Goal: Information Seeking & Learning: Learn about a topic

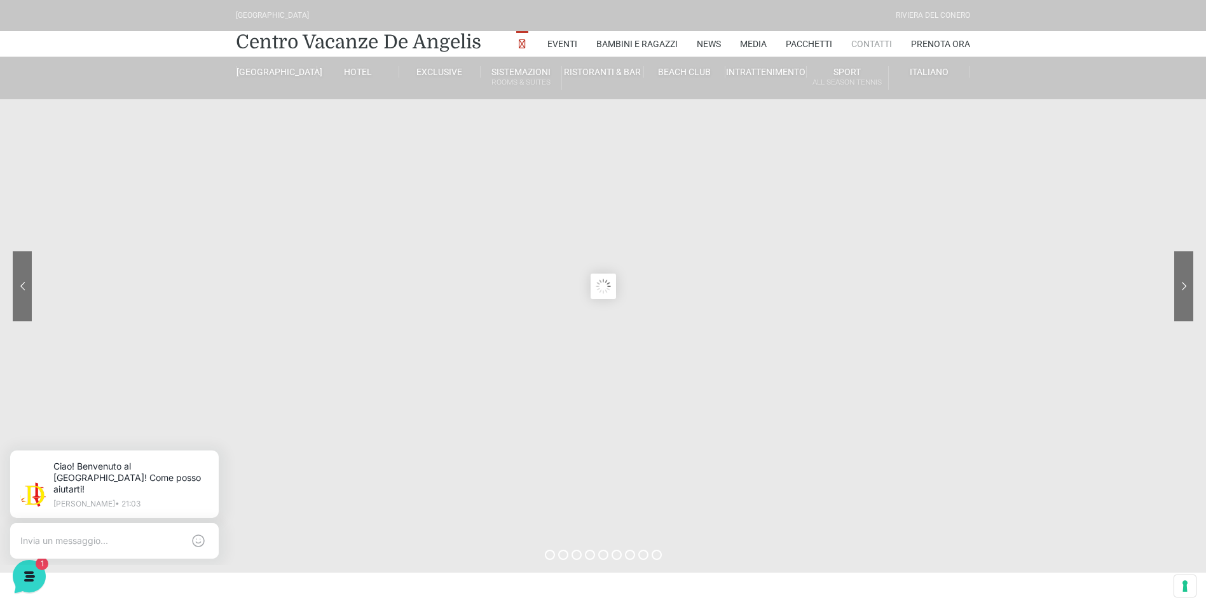
click at [860, 38] on link "Contatti" at bounding box center [872, 43] width 41 height 25
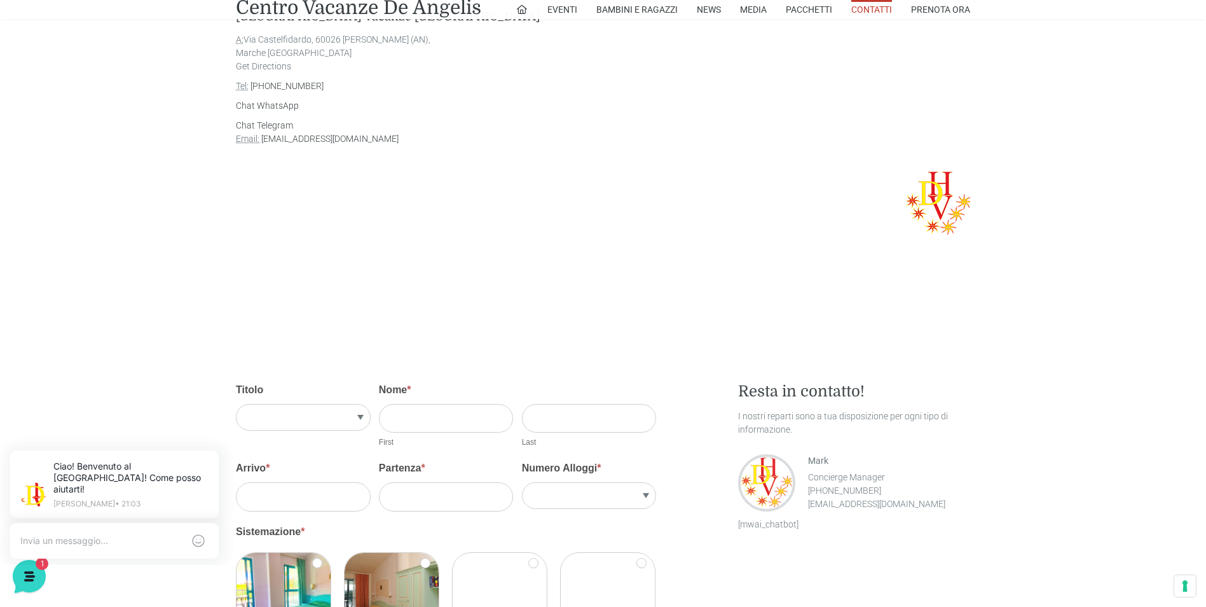
scroll to position [1017, 0]
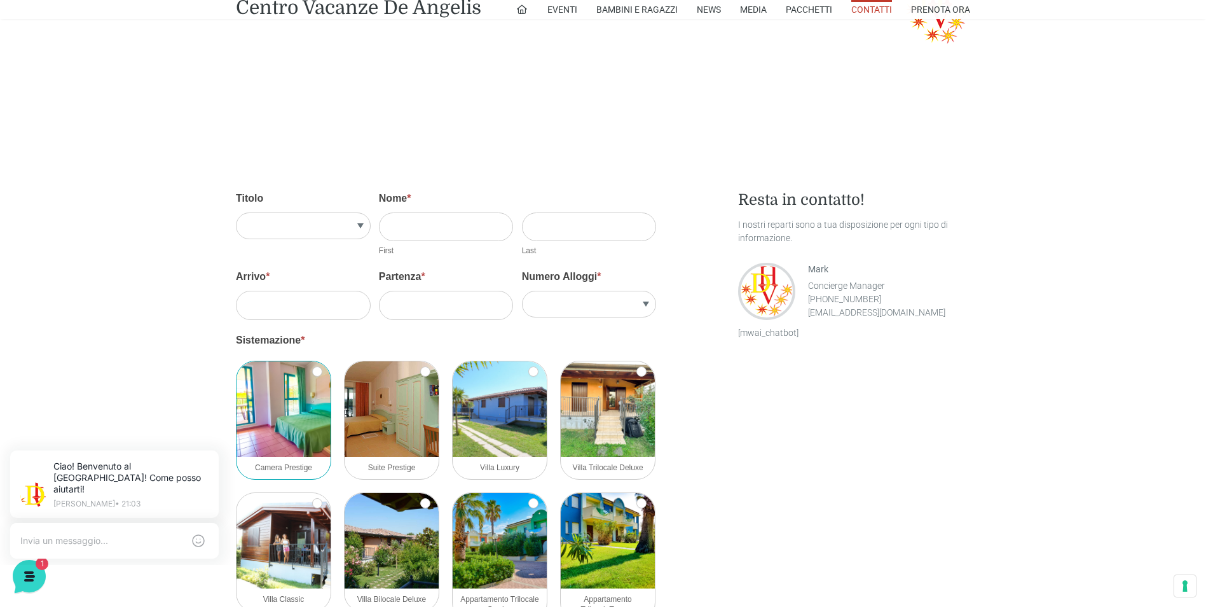
click at [288, 442] on img at bounding box center [284, 408] width 94 height 95
click at [312, 376] on input "Camera Prestige" at bounding box center [317, 371] width 10 height 10
click at [287, 441] on img at bounding box center [284, 408] width 94 height 95
click at [312, 376] on input "Camera Prestige" at bounding box center [317, 371] width 10 height 10
checkbox input "false"
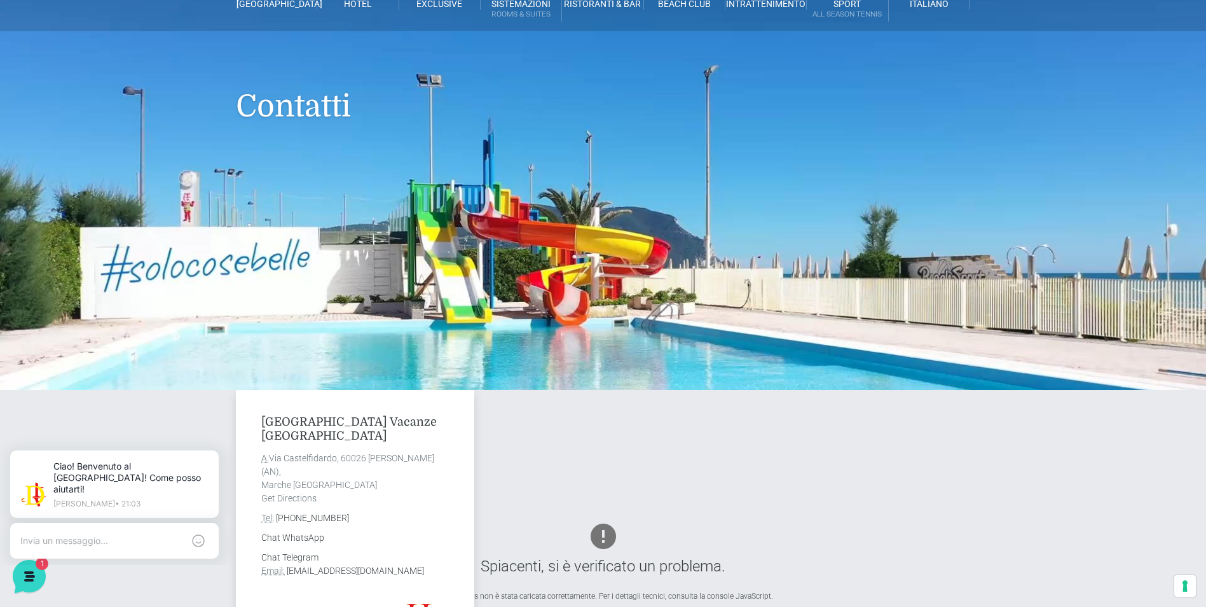
scroll to position [0, 0]
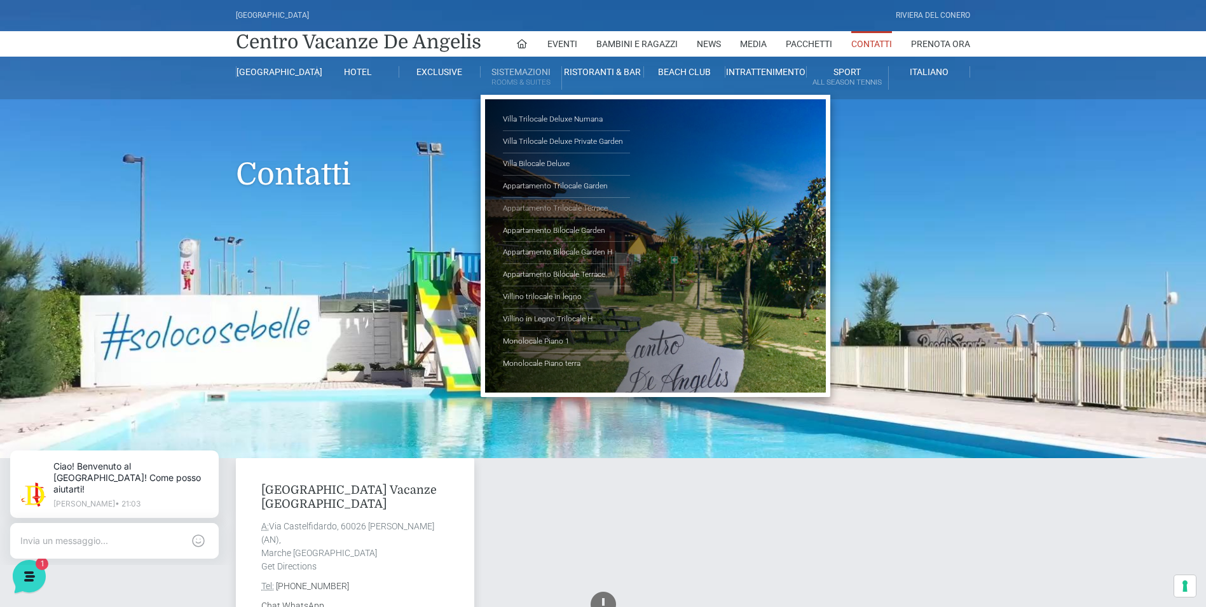
click at [558, 209] on link "Appartamento Trilocale Terrace" at bounding box center [566, 209] width 127 height 22
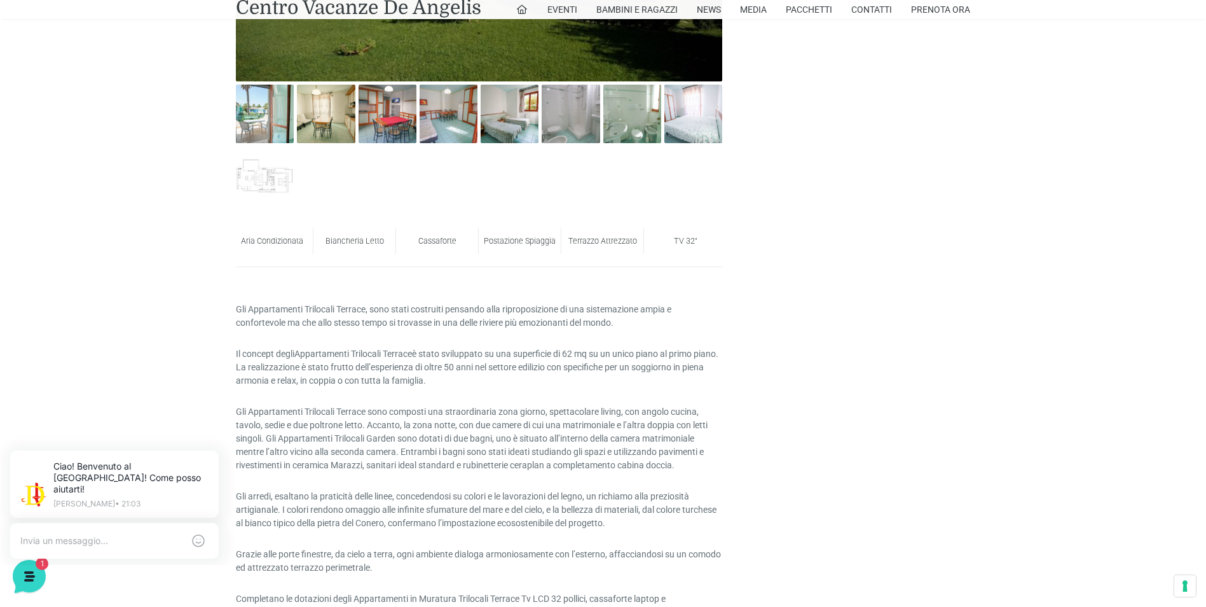
scroll to position [700, 0]
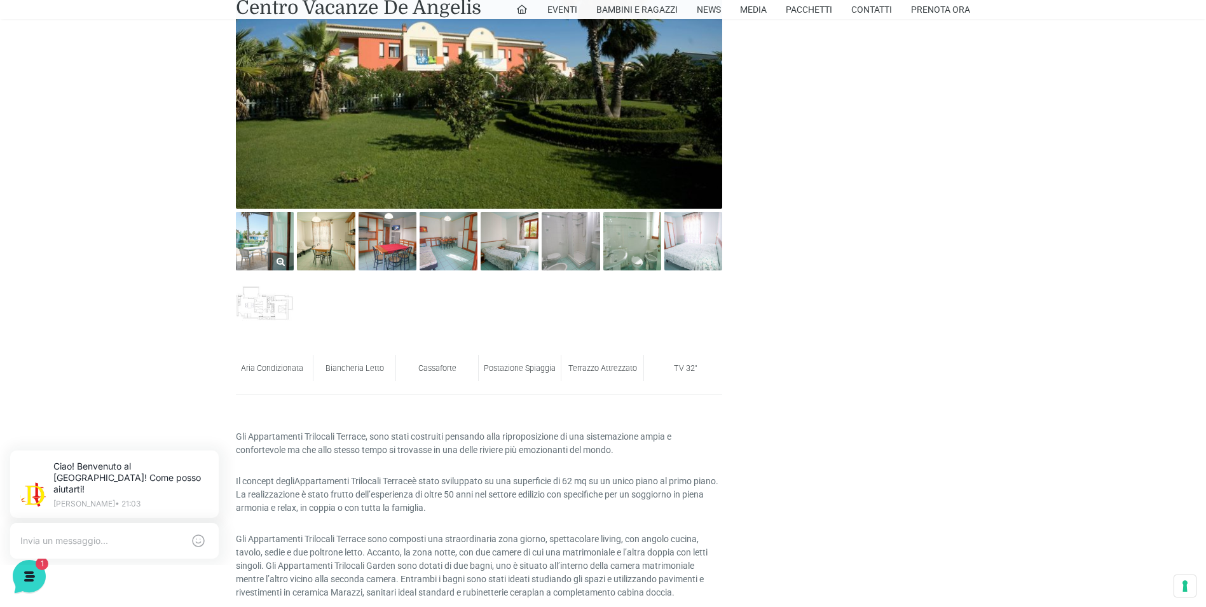
click at [272, 242] on img at bounding box center [265, 241] width 58 height 58
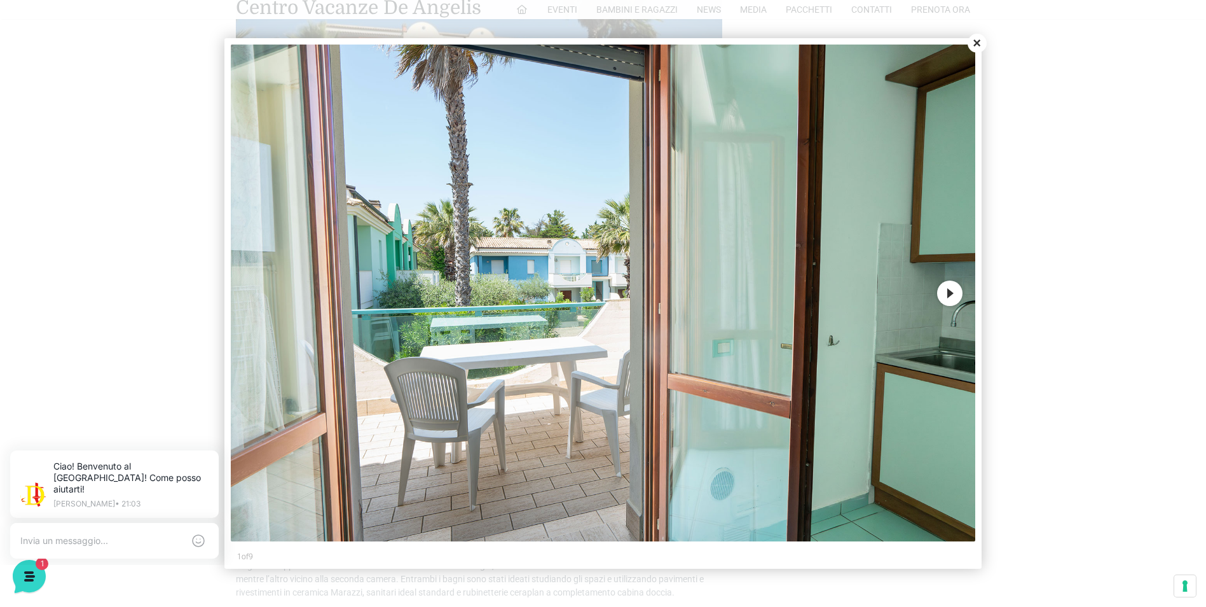
click at [950, 296] on button "Next" at bounding box center [949, 292] width 25 height 25
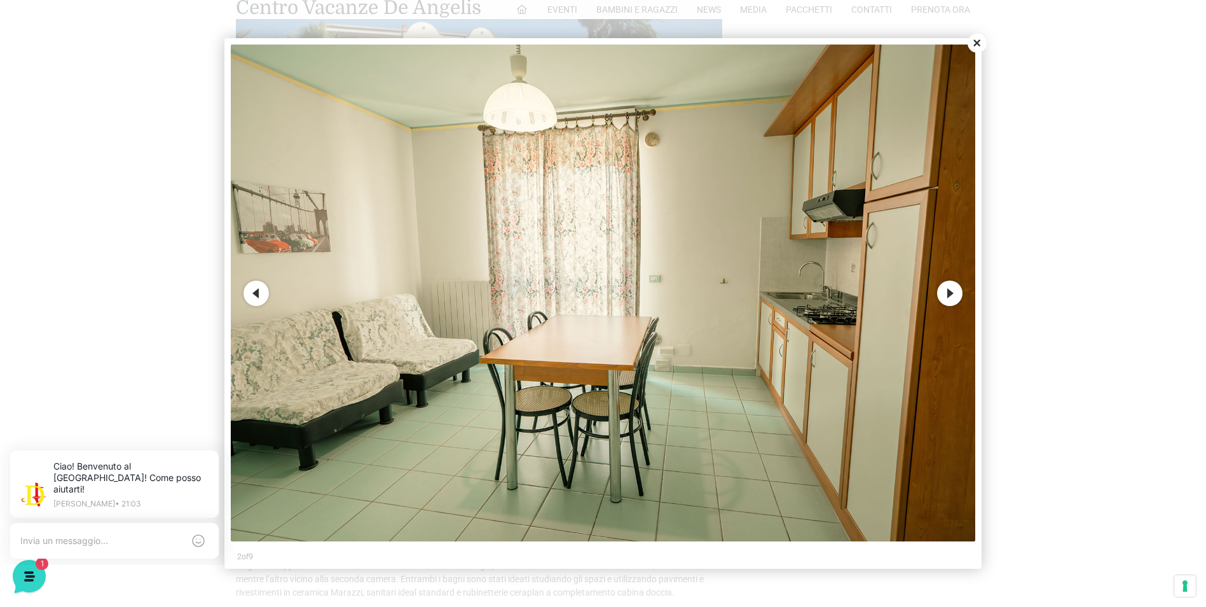
click at [950, 296] on button "Next" at bounding box center [949, 292] width 25 height 25
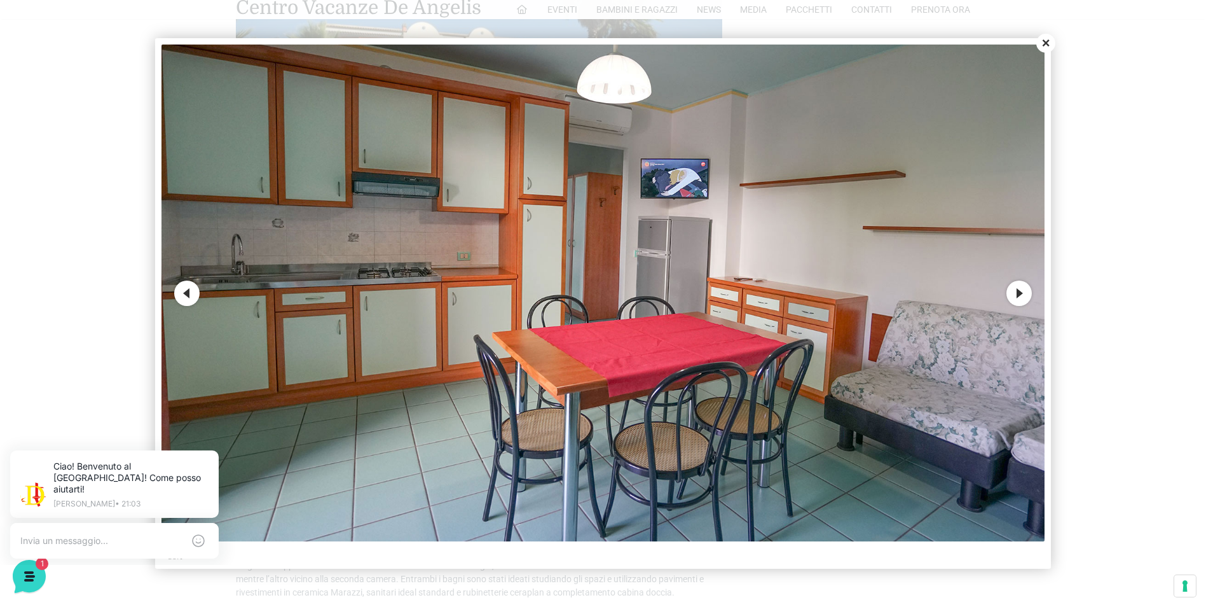
click at [1015, 290] on button "Next" at bounding box center [1019, 292] width 25 height 25
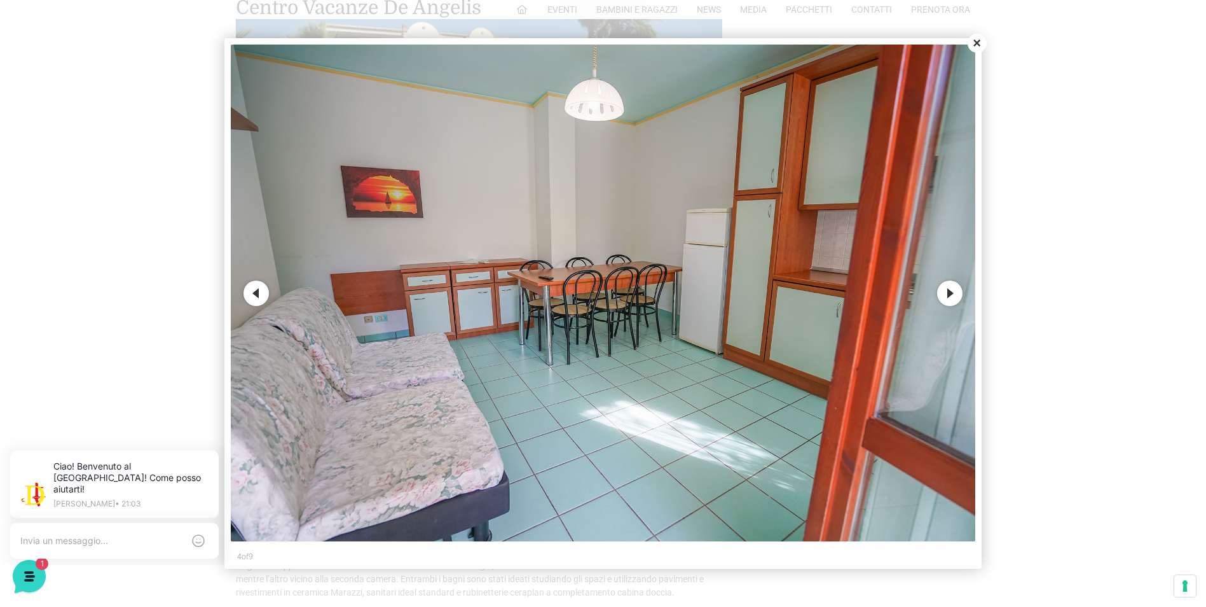
click at [967, 296] on img at bounding box center [603, 293] width 745 height 497
click at [951, 299] on button "Next" at bounding box center [949, 292] width 25 height 25
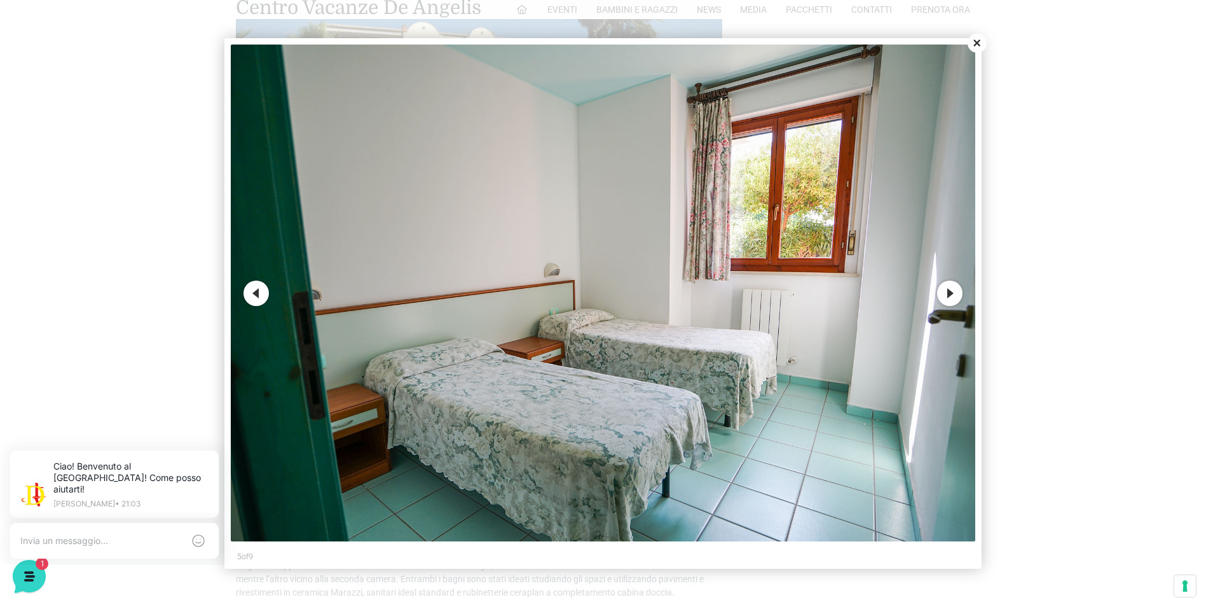
click at [951, 299] on button "Next" at bounding box center [949, 292] width 25 height 25
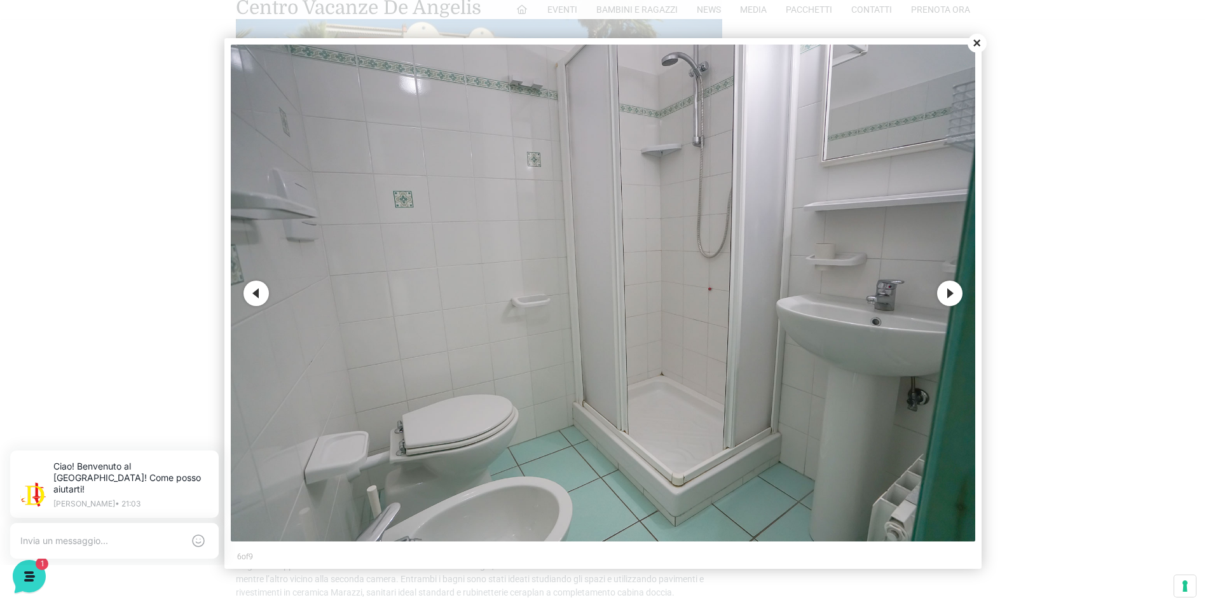
click at [953, 298] on button "Next" at bounding box center [949, 292] width 25 height 25
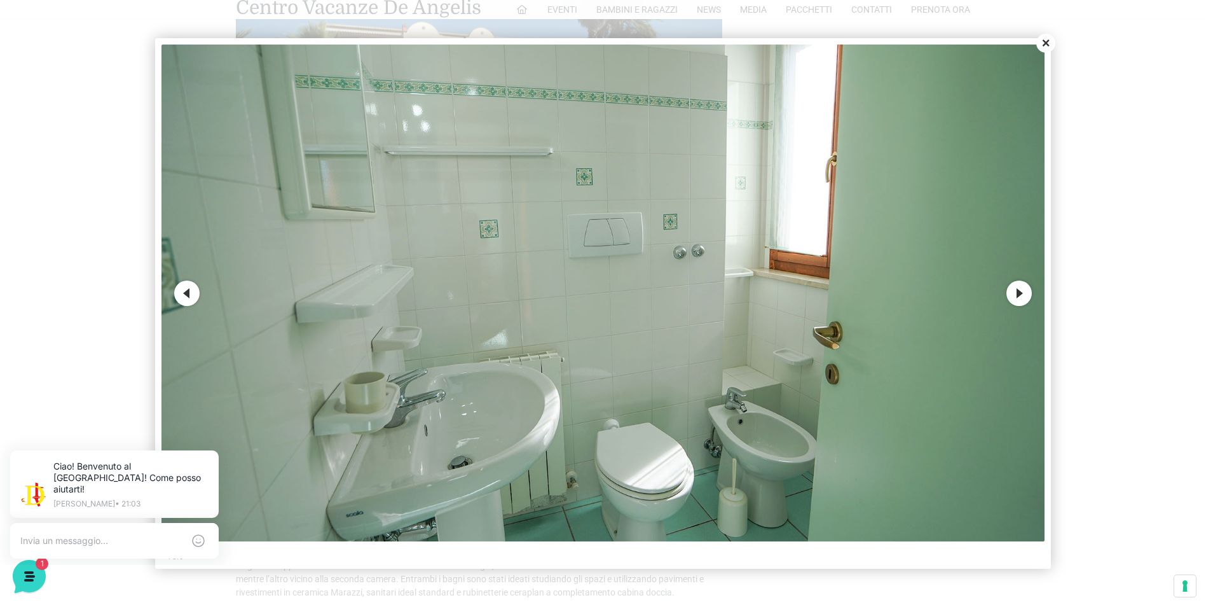
click at [953, 298] on img at bounding box center [603, 293] width 883 height 497
click at [1018, 298] on button "Next" at bounding box center [1019, 292] width 25 height 25
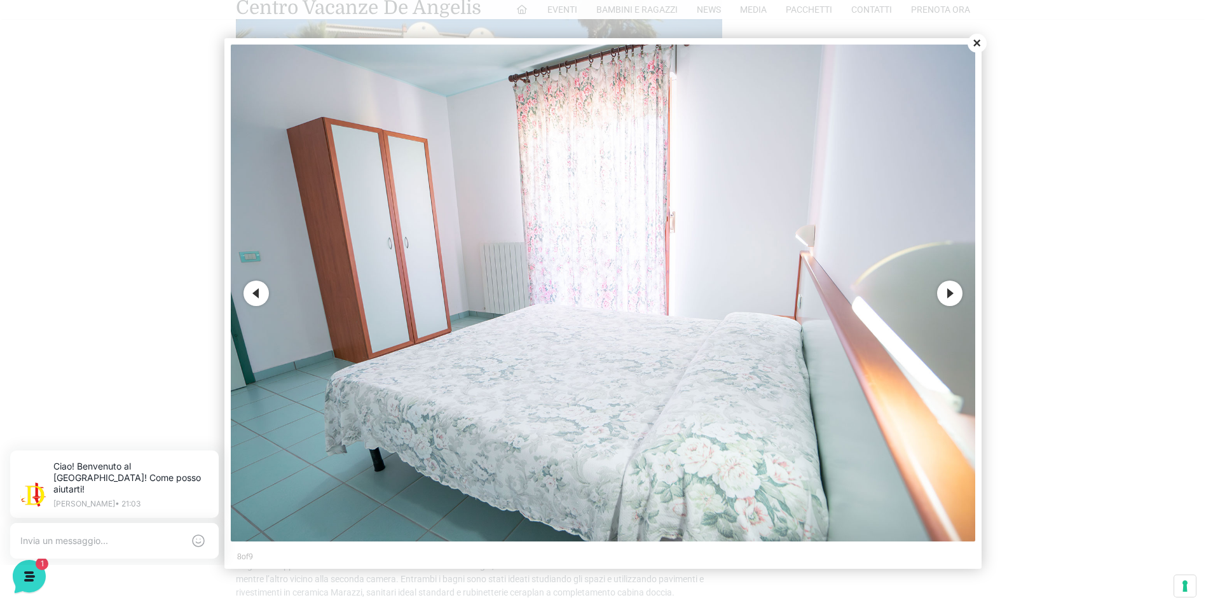
click at [974, 38] on button "Close" at bounding box center [977, 43] width 19 height 19
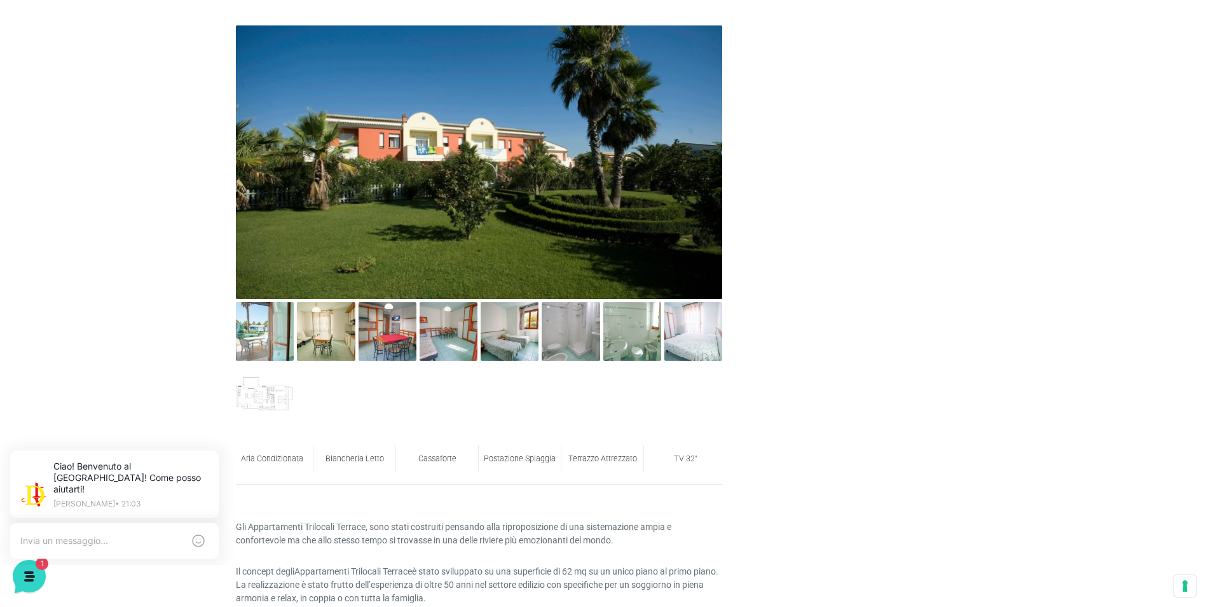
scroll to position [382, 0]
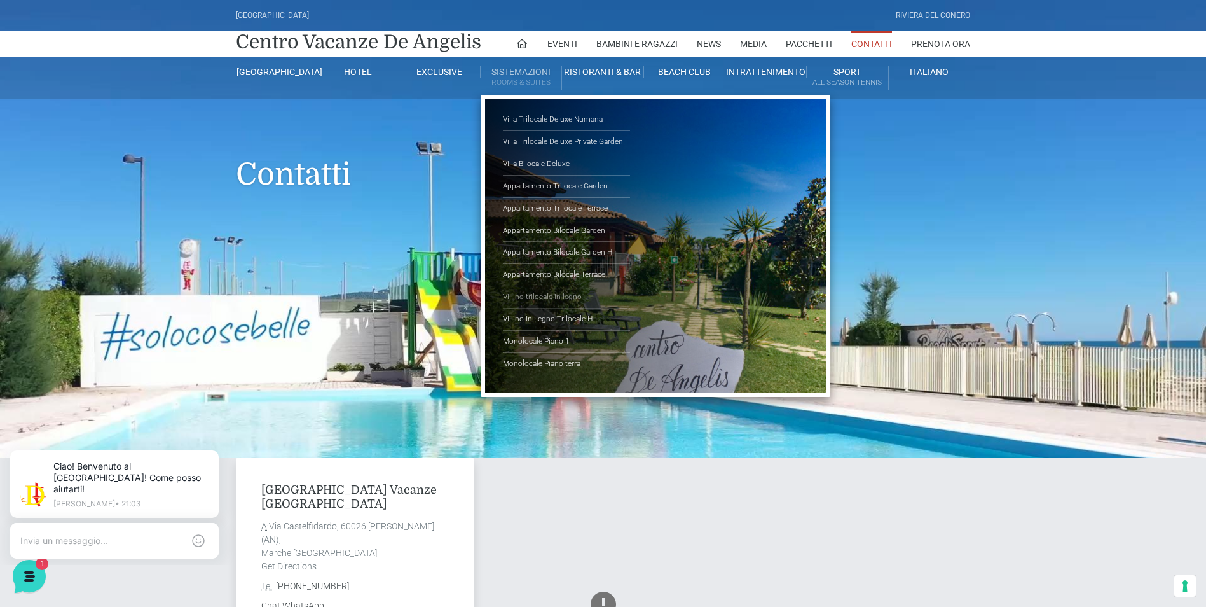
click at [570, 298] on link "Villino trilocale in legno" at bounding box center [566, 297] width 127 height 22
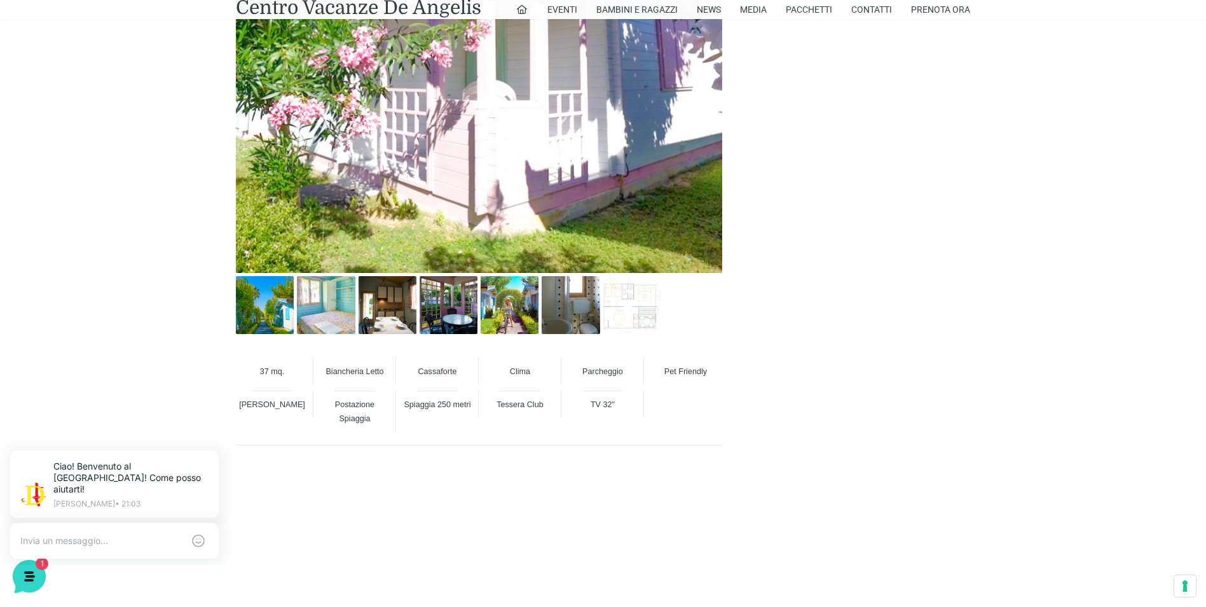
scroll to position [890, 0]
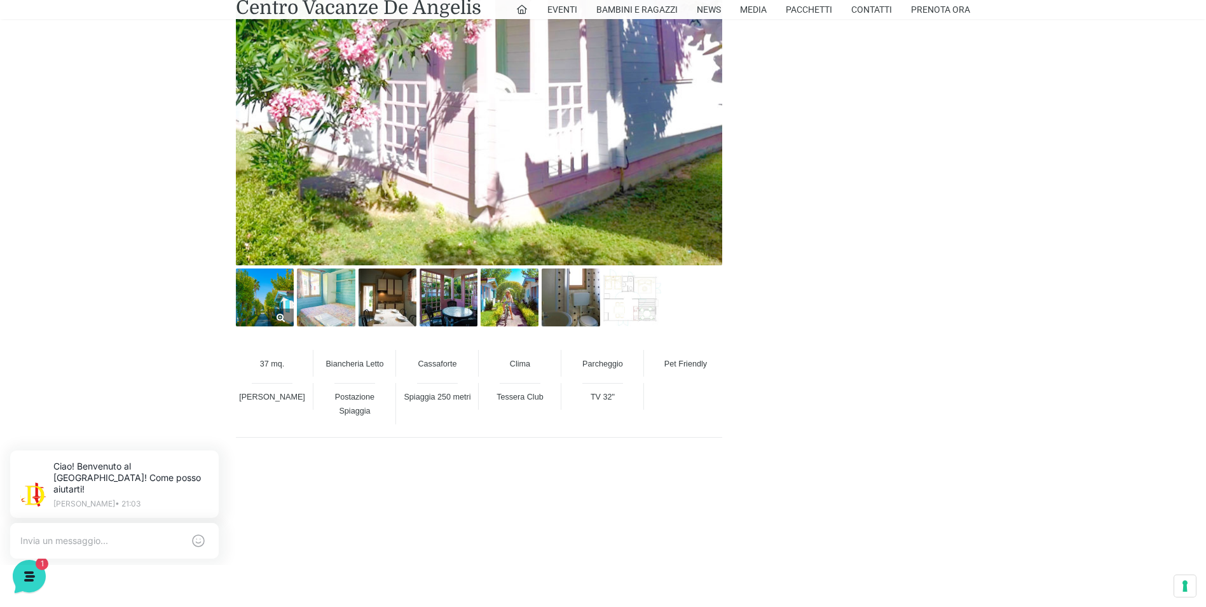
click at [243, 302] on img at bounding box center [265, 297] width 58 height 58
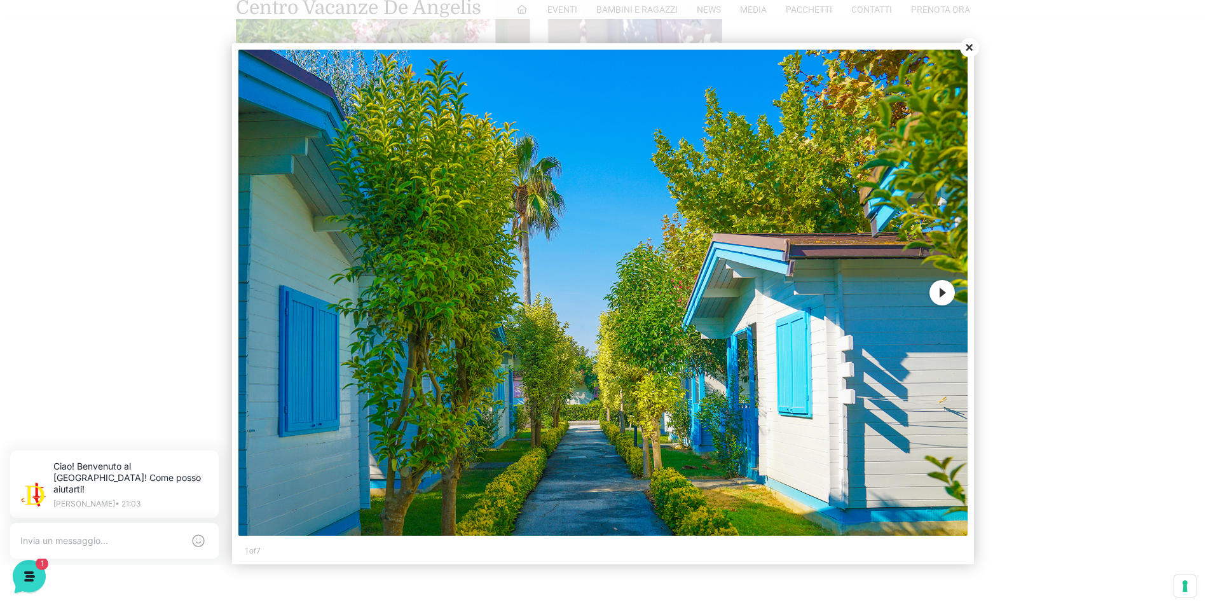
click at [944, 290] on button "Next" at bounding box center [942, 292] width 25 height 25
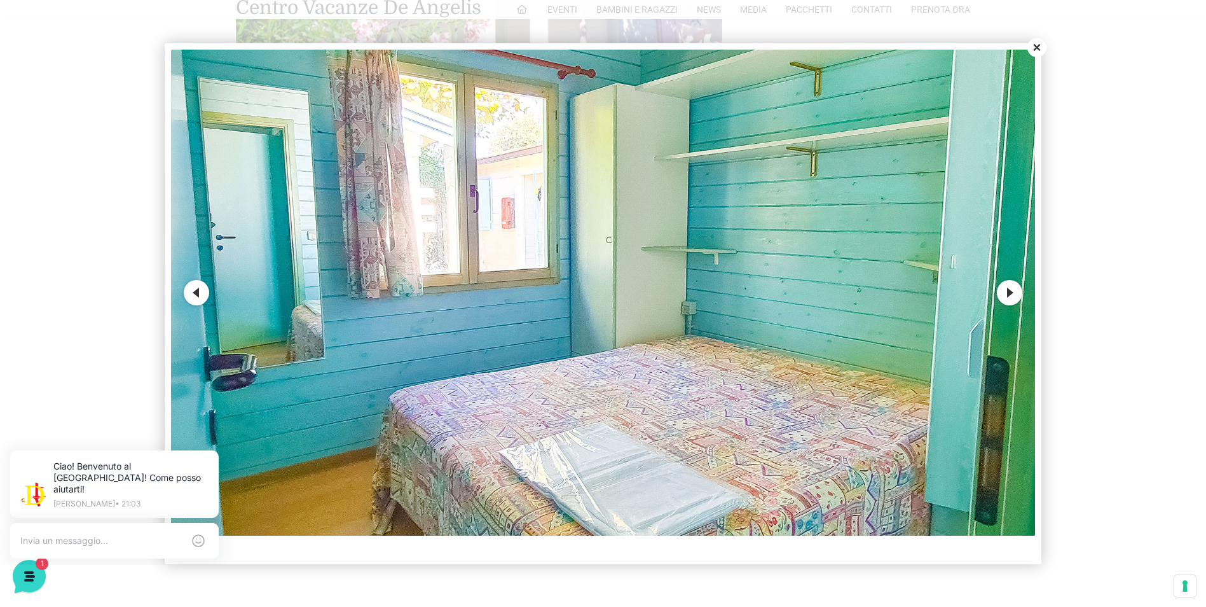
click at [1009, 289] on button "Next" at bounding box center [1009, 292] width 25 height 25
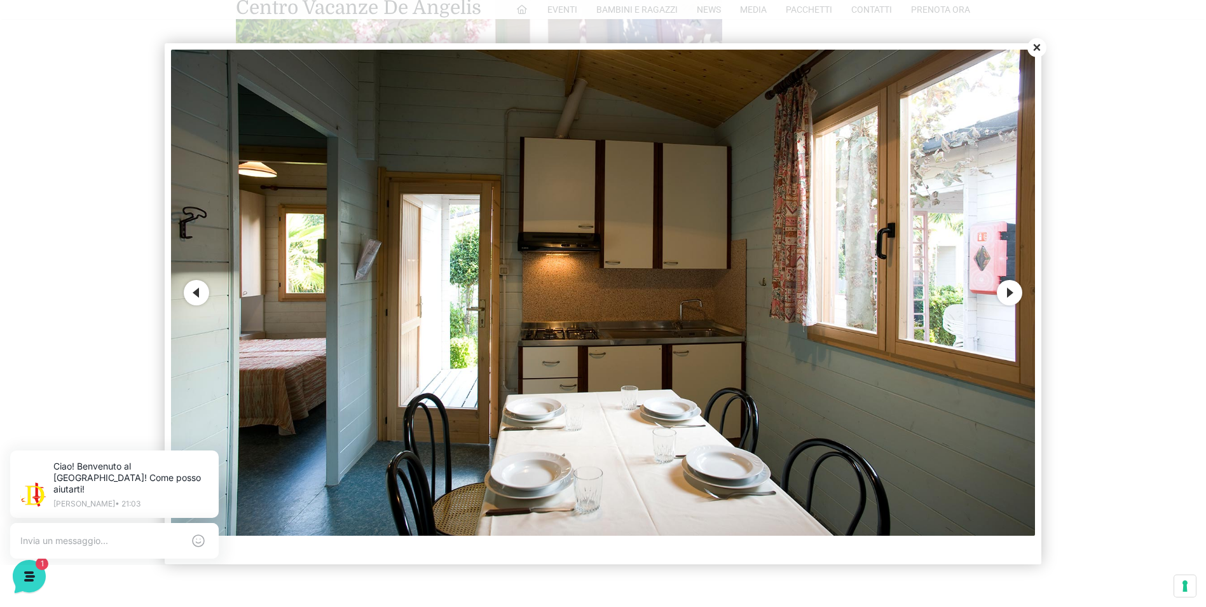
click at [1009, 289] on button "Next" at bounding box center [1009, 292] width 25 height 25
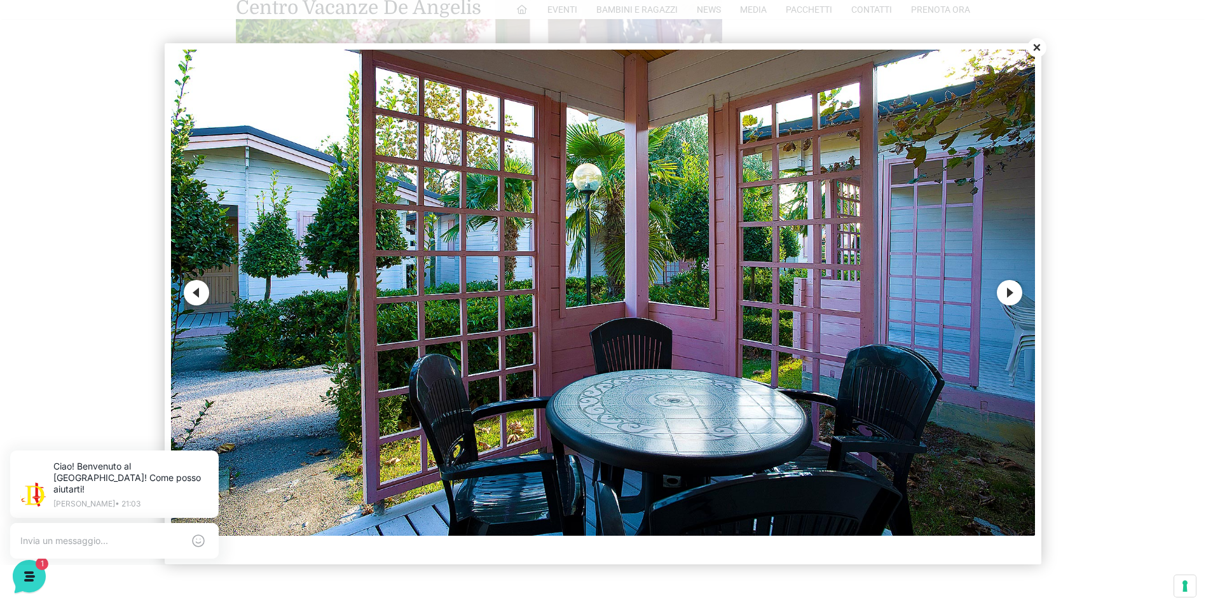
click at [1009, 289] on button "Next" at bounding box center [1009, 292] width 25 height 25
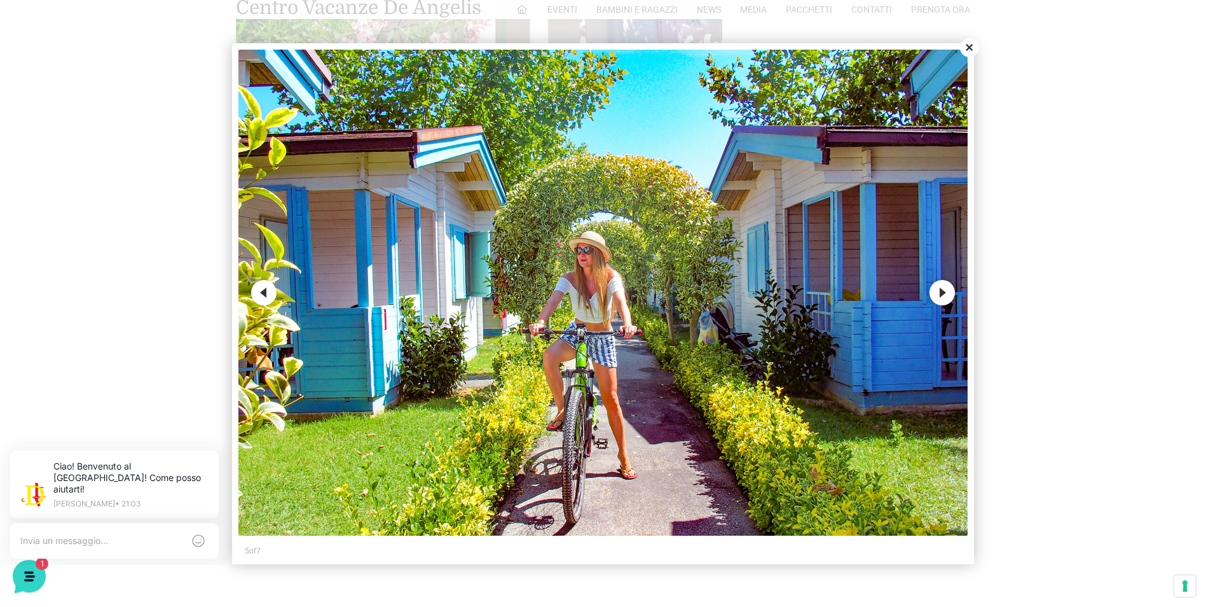
click at [1009, 289] on div at bounding box center [603, 303] width 1206 height 607
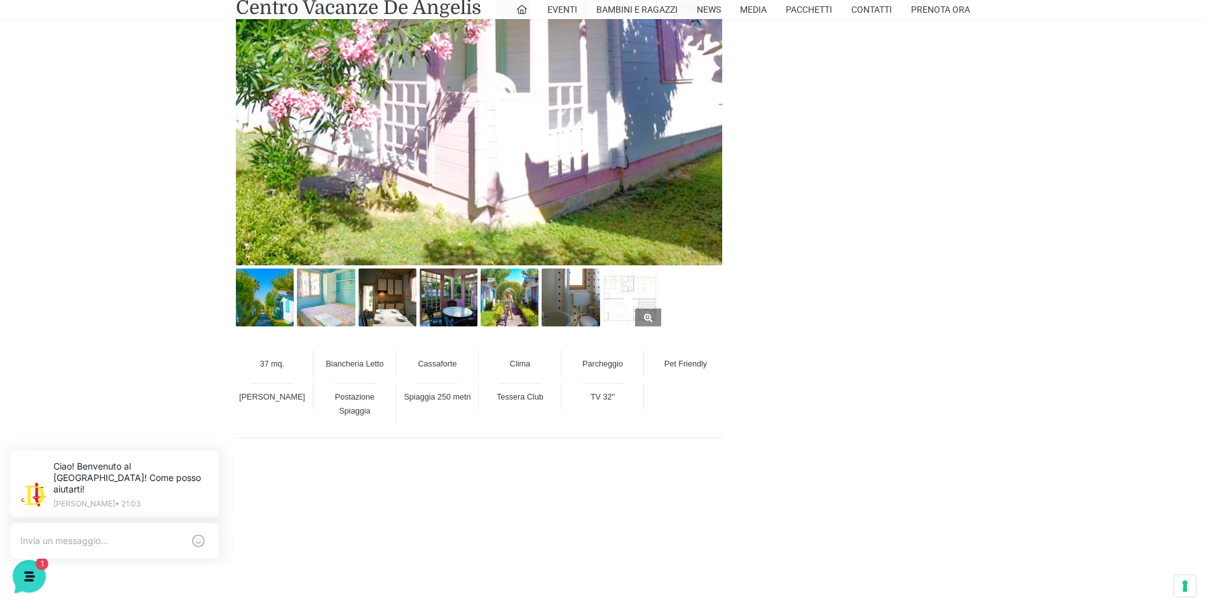
click at [654, 296] on img at bounding box center [633, 297] width 58 height 58
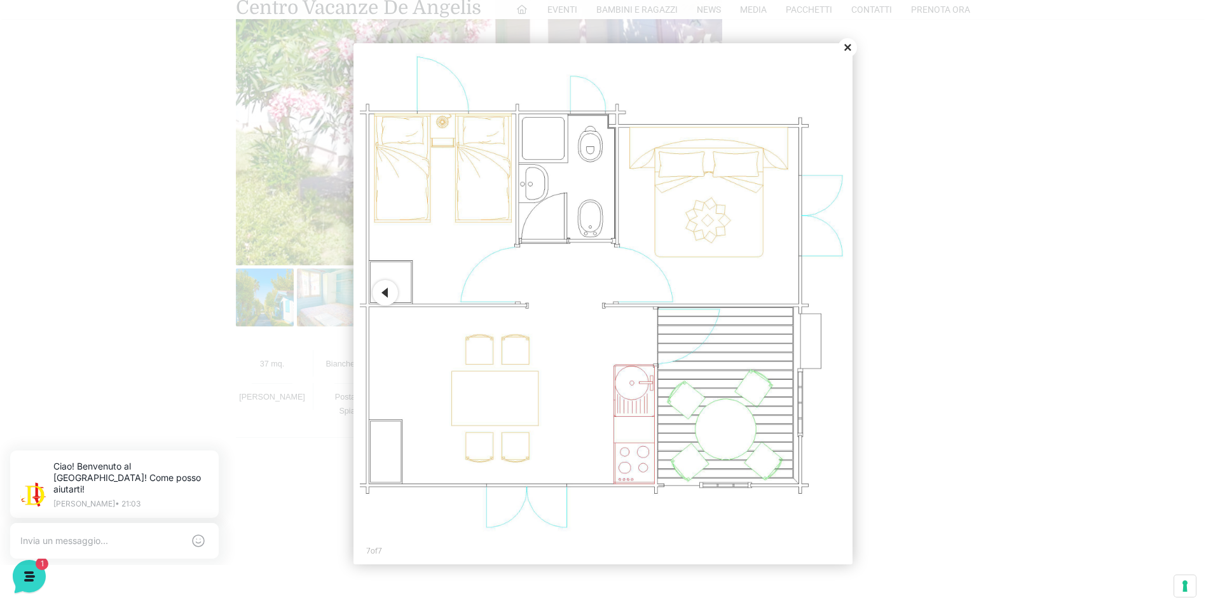
click at [852, 44] on button "Close" at bounding box center [847, 47] width 19 height 19
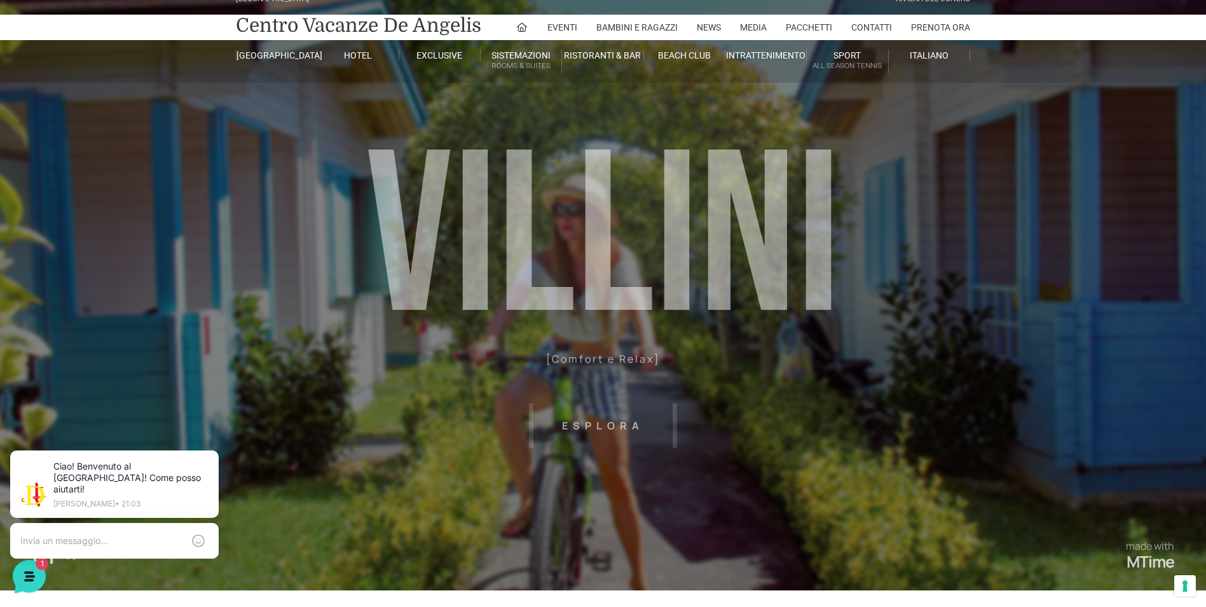
scroll to position [0, 0]
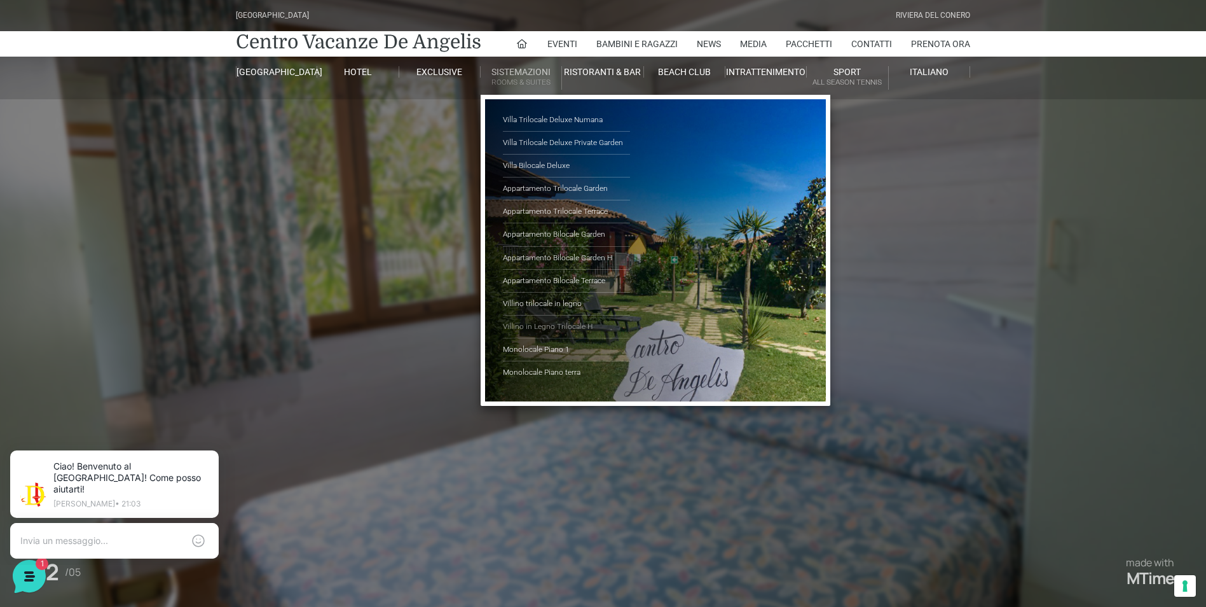
click at [542, 329] on link "Villino in Legno Trilocale H" at bounding box center [566, 326] width 127 height 23
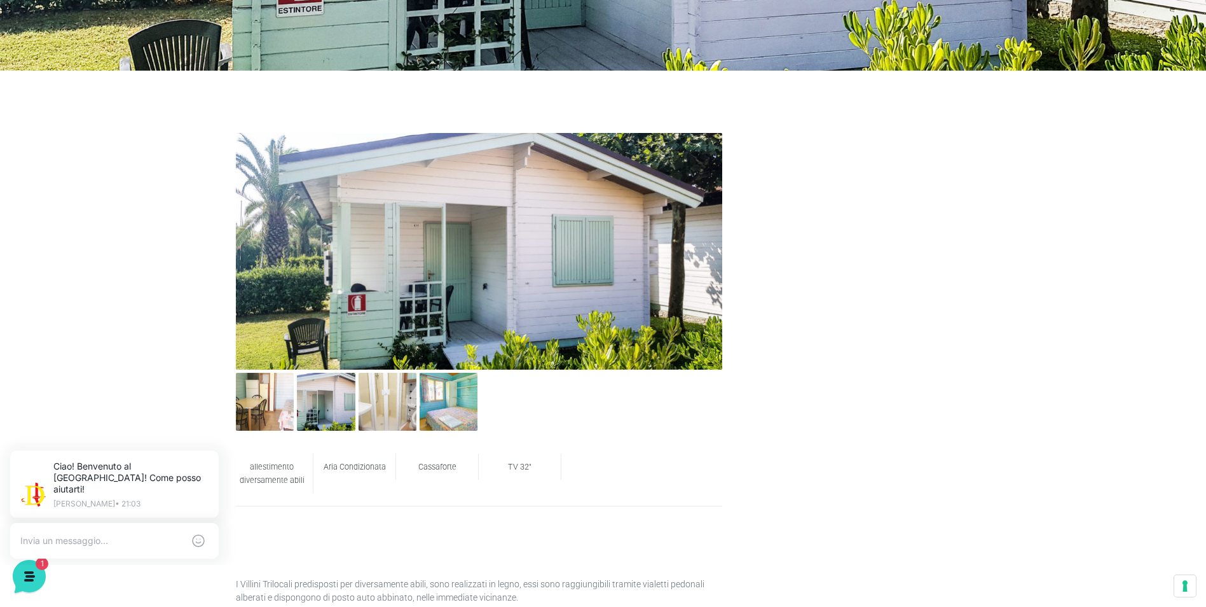
scroll to position [445, 0]
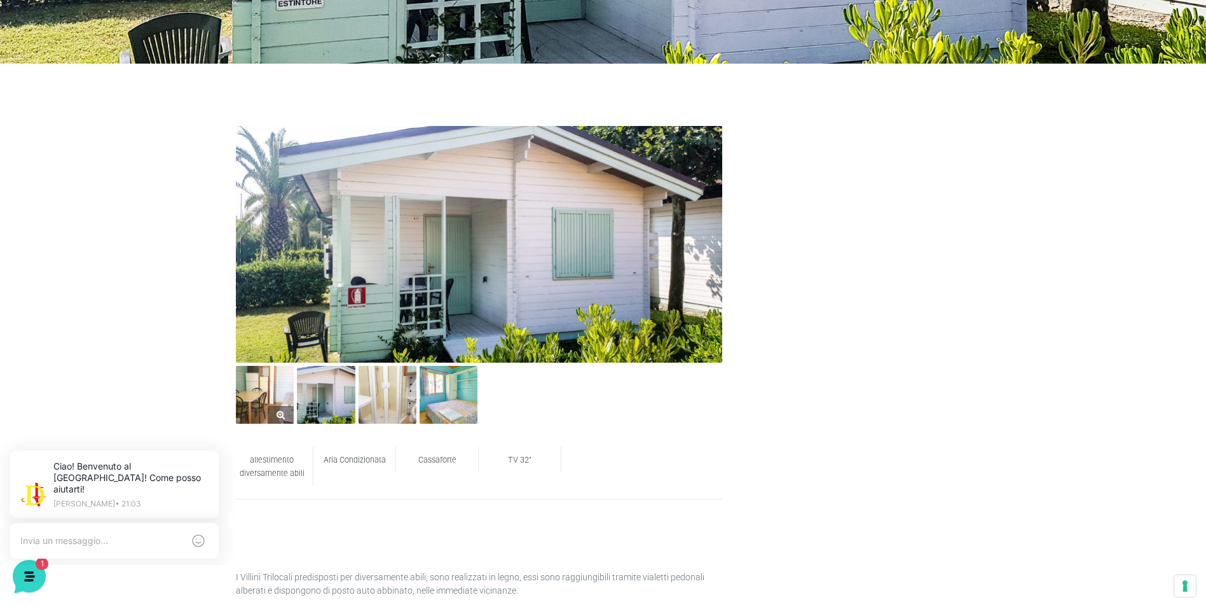
click at [283, 394] on img at bounding box center [265, 395] width 58 height 58
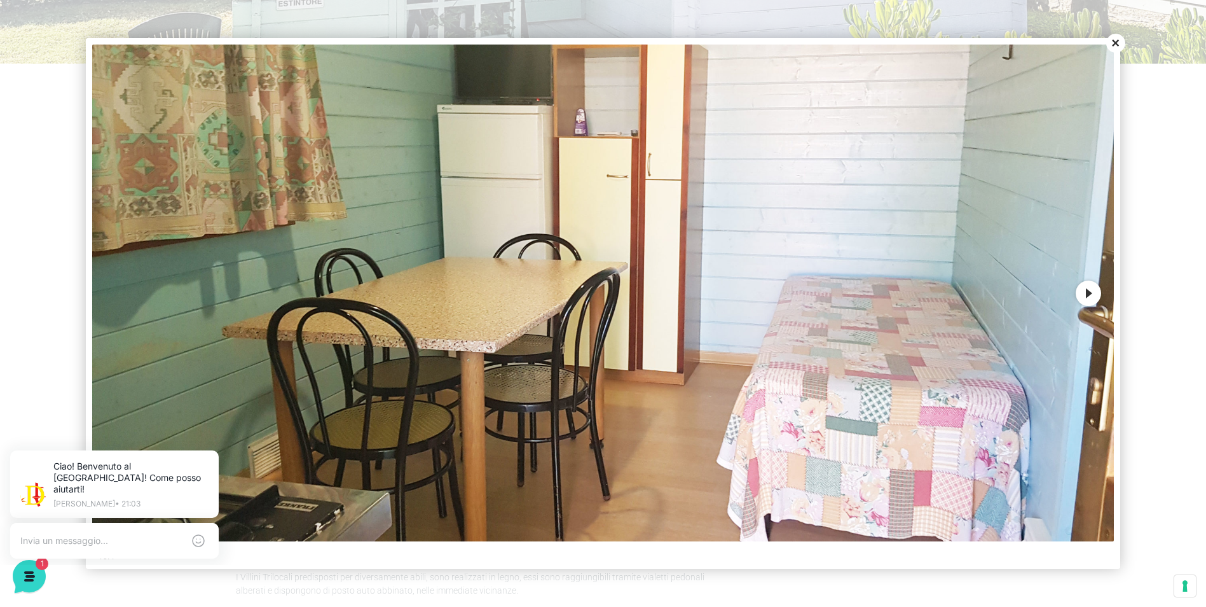
click at [1087, 294] on button "Next" at bounding box center [1088, 292] width 25 height 25
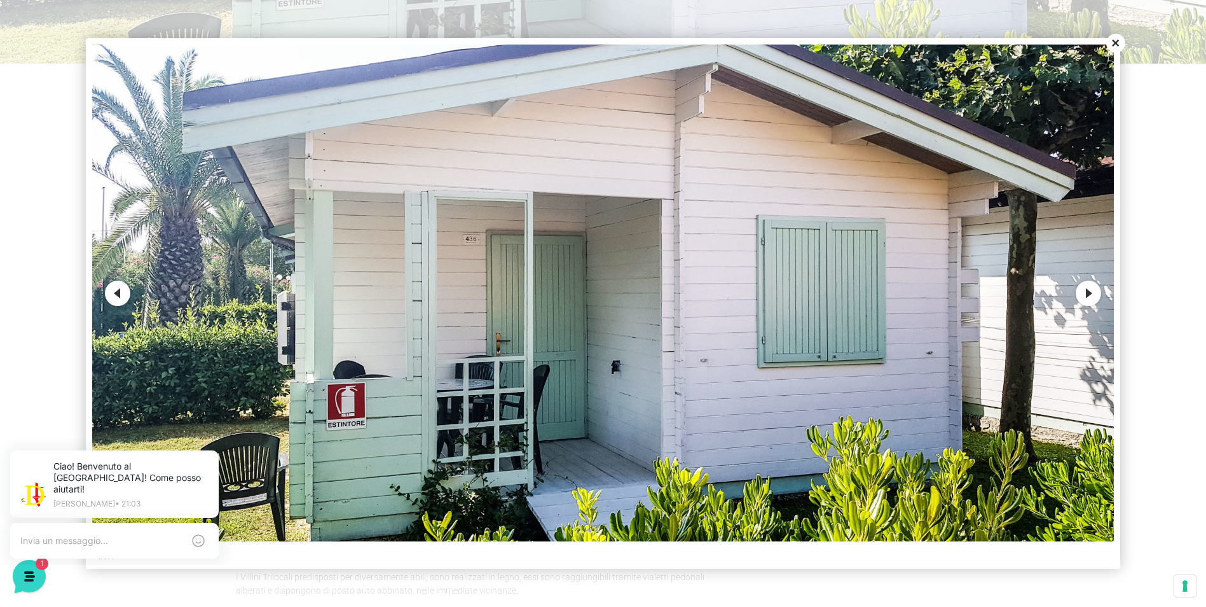
click at [1087, 294] on button "Next" at bounding box center [1088, 292] width 25 height 25
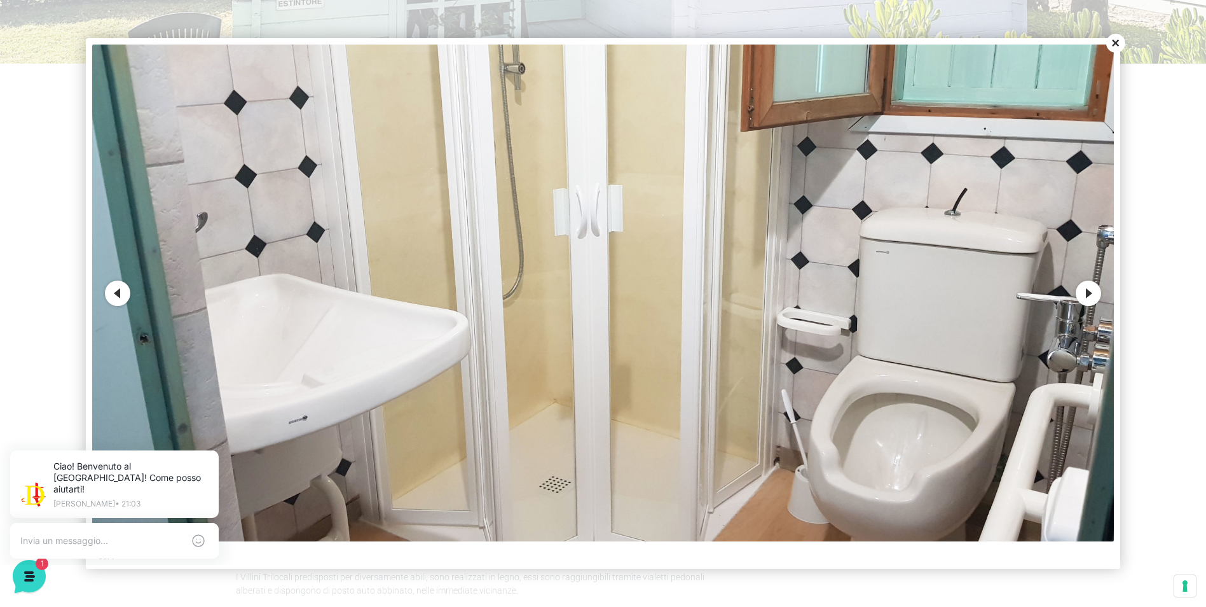
click at [1087, 294] on button "Next" at bounding box center [1088, 292] width 25 height 25
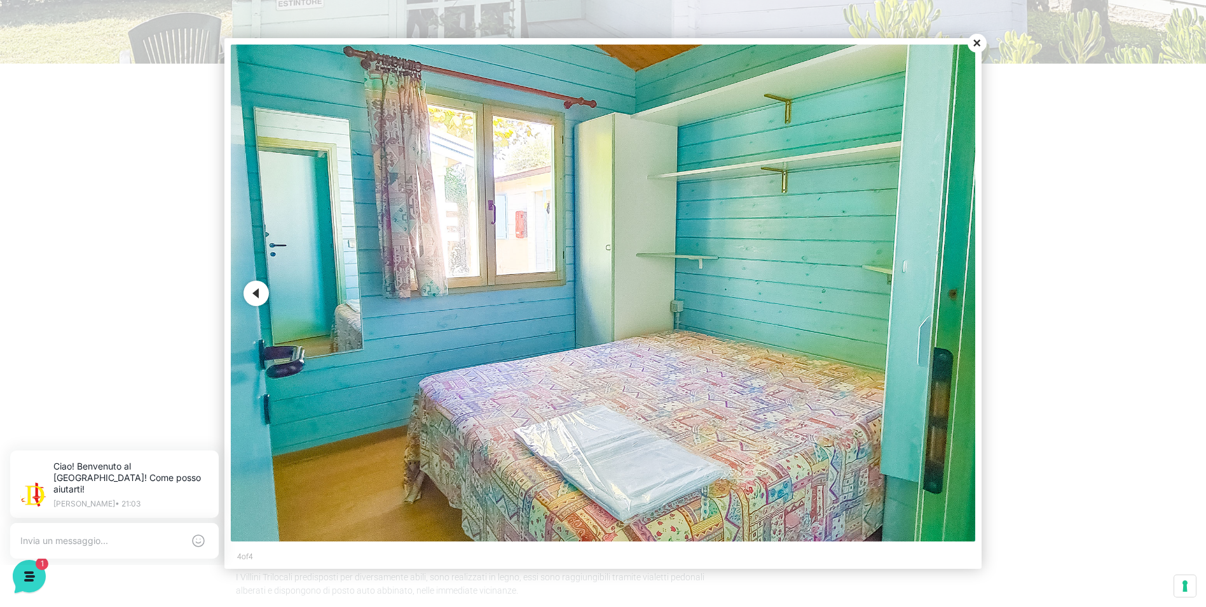
click at [977, 40] on button "Close" at bounding box center [977, 43] width 19 height 19
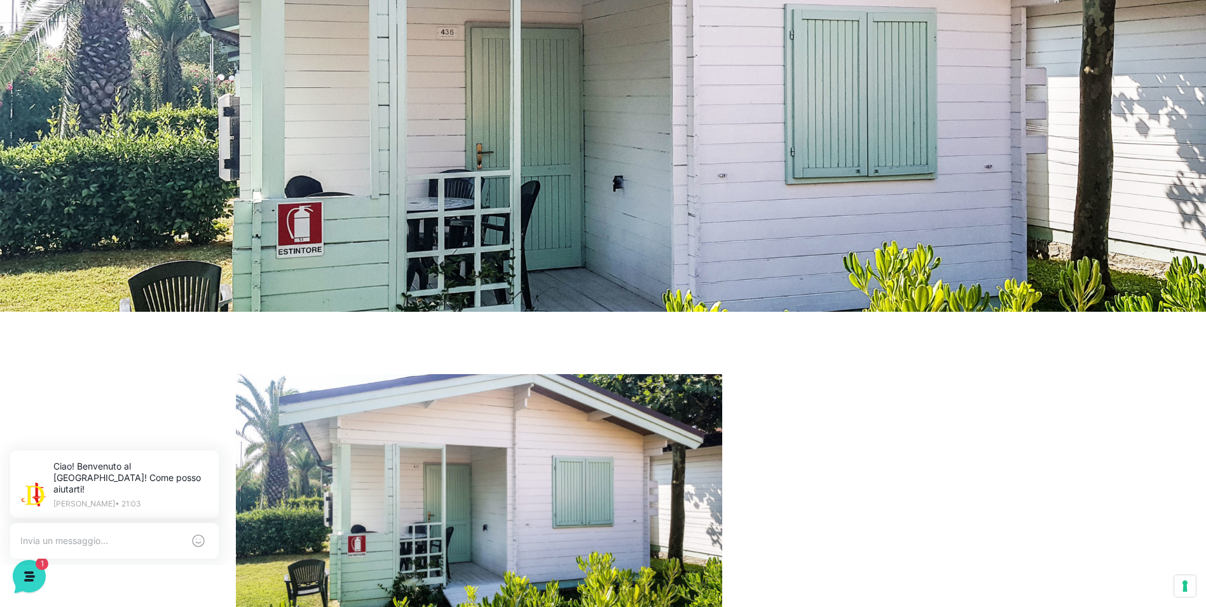
scroll to position [0, 0]
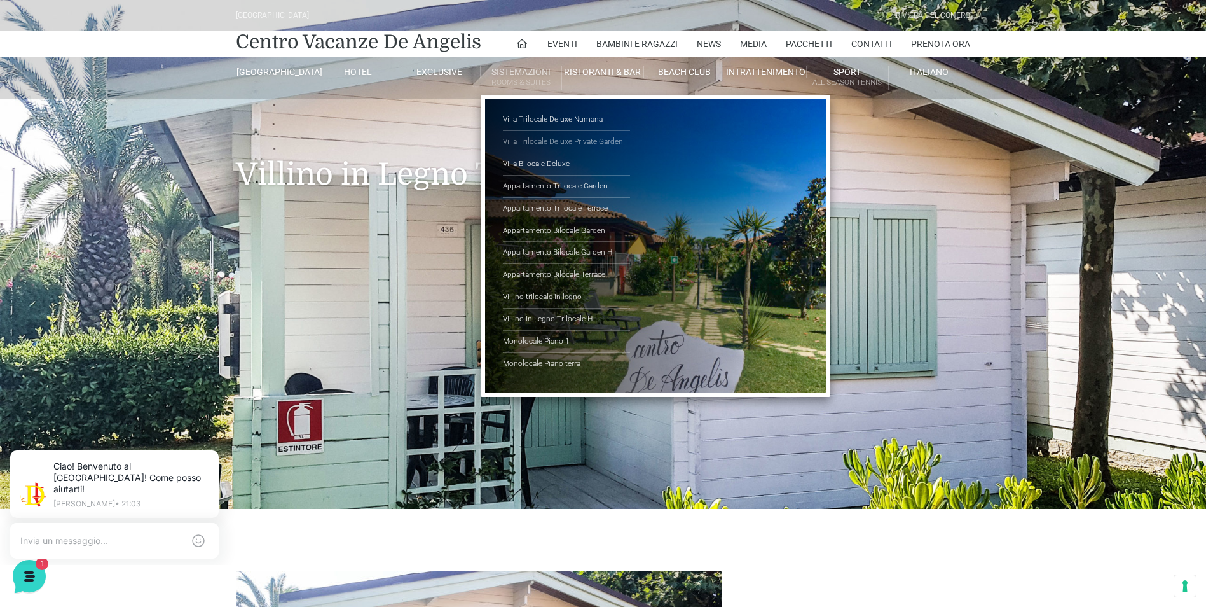
click at [558, 142] on link "Villa Trilocale Deluxe Private Garden" at bounding box center [566, 142] width 127 height 22
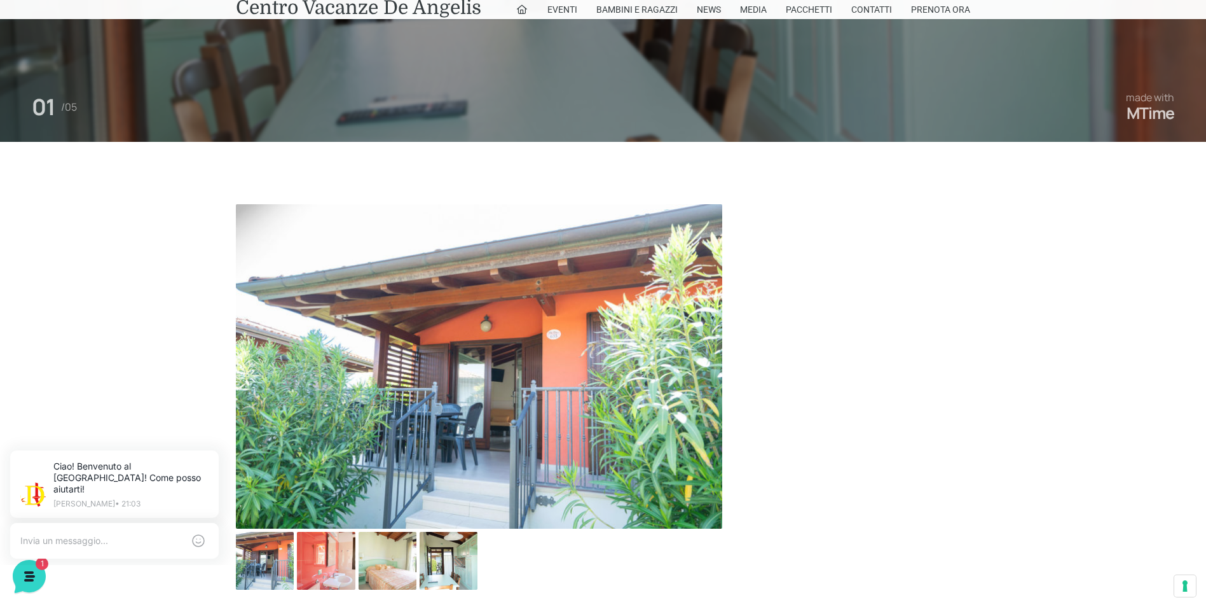
scroll to position [636, 0]
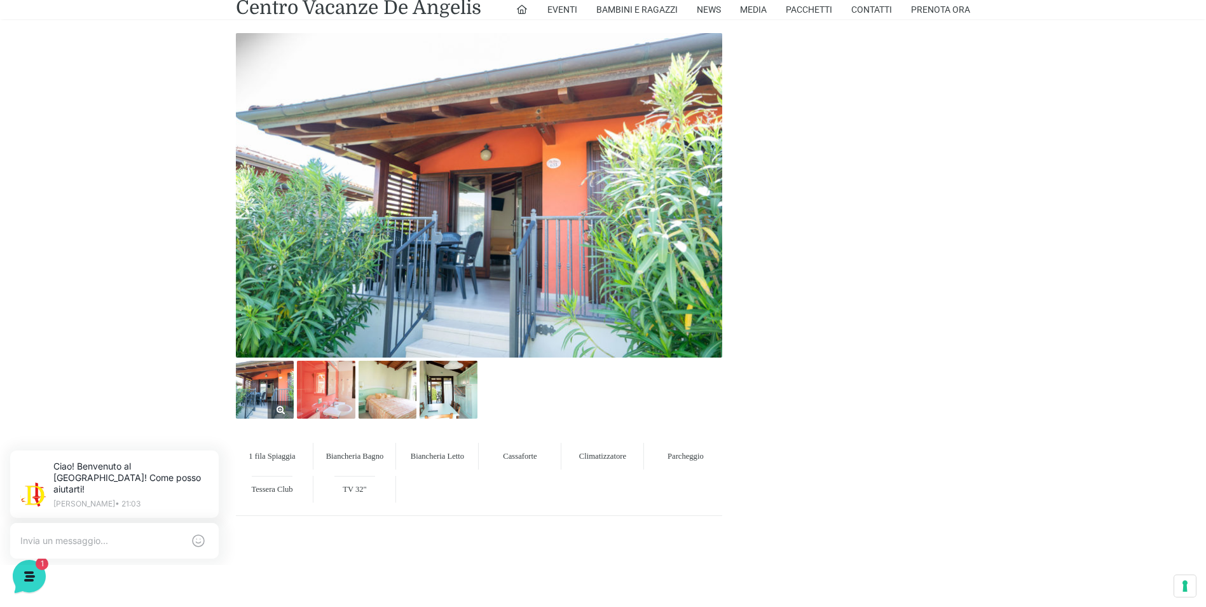
click at [265, 393] on img at bounding box center [265, 390] width 58 height 58
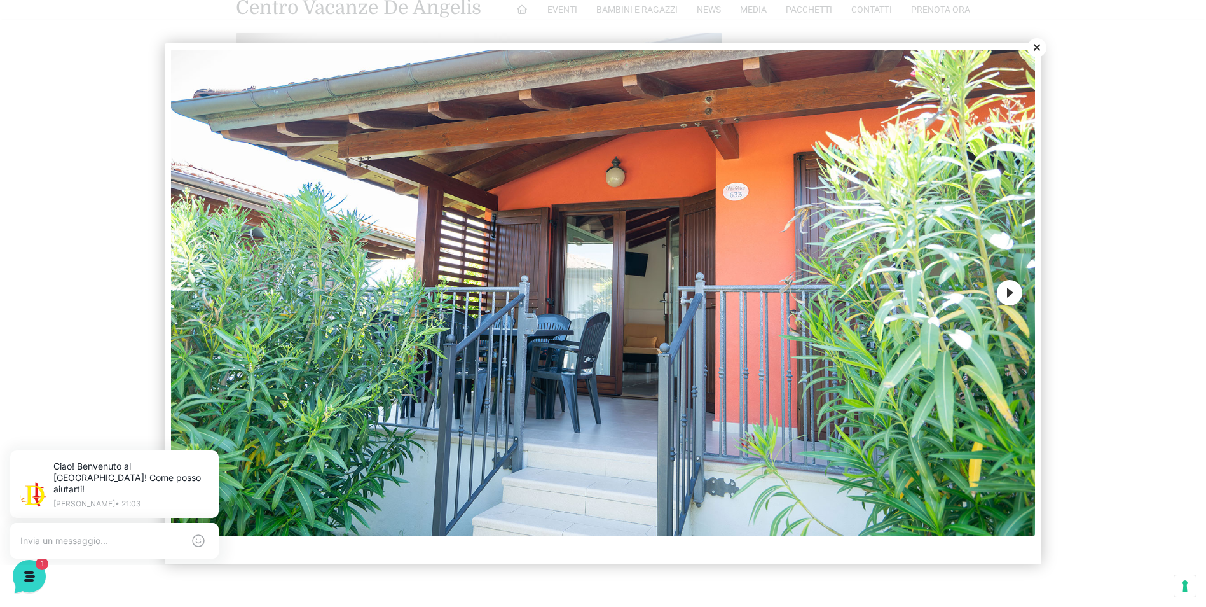
click at [1007, 294] on button "Next" at bounding box center [1009, 292] width 25 height 25
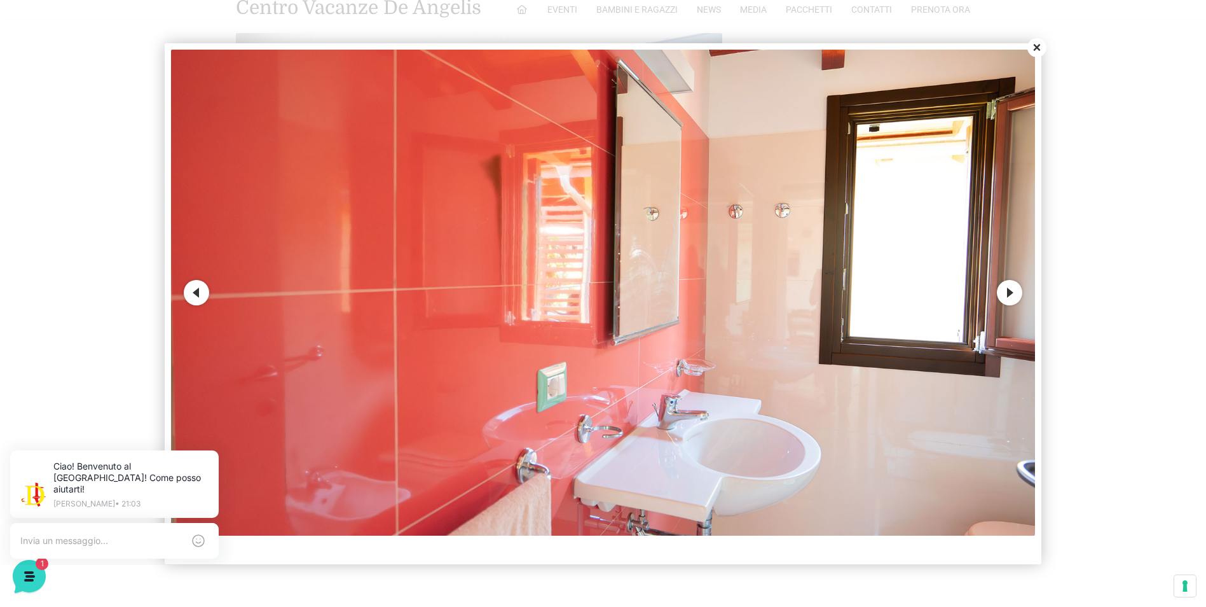
click at [1012, 293] on button "Next" at bounding box center [1009, 292] width 25 height 25
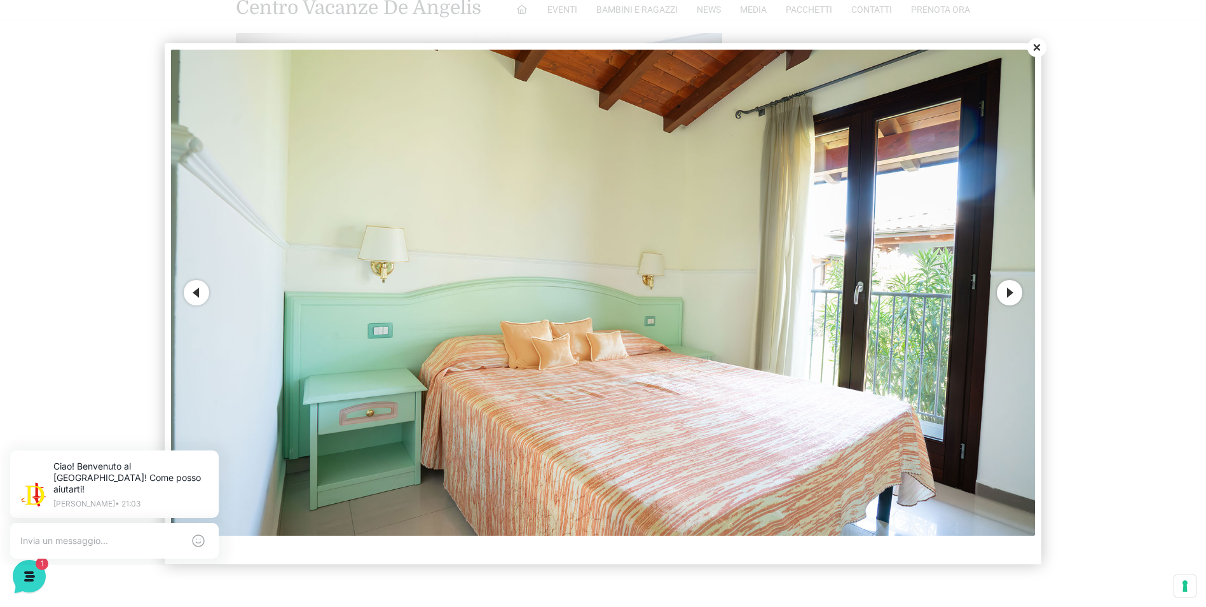
click at [1014, 295] on button "Next" at bounding box center [1009, 292] width 25 height 25
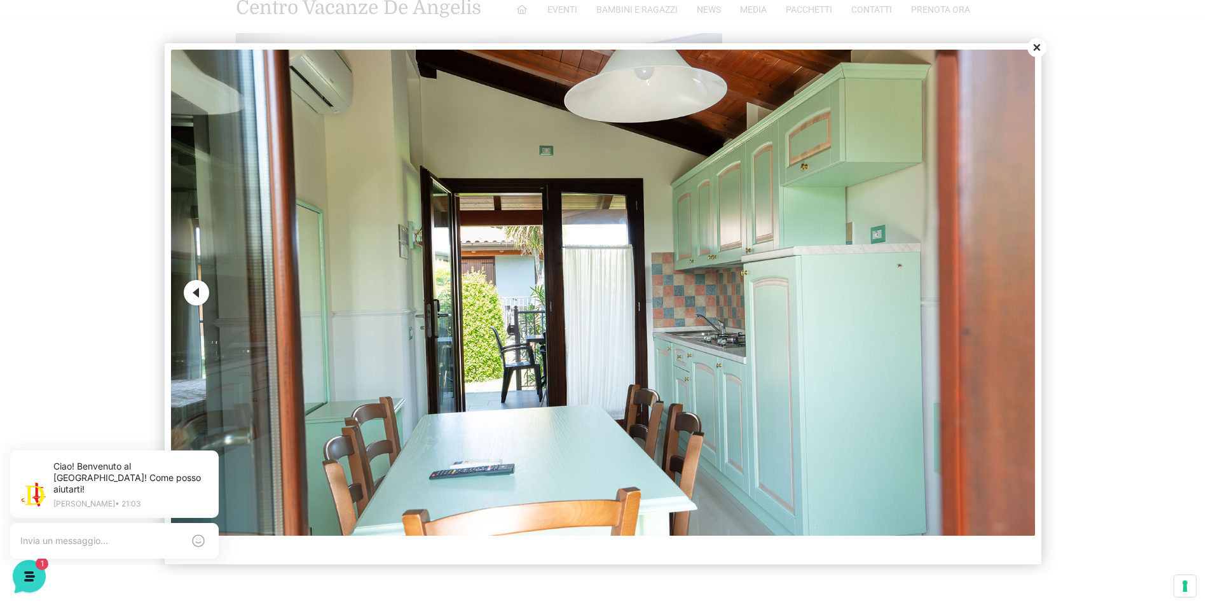
click at [1014, 295] on img at bounding box center [603, 293] width 865 height 486
click at [1037, 46] on button "Close" at bounding box center [1037, 47] width 19 height 19
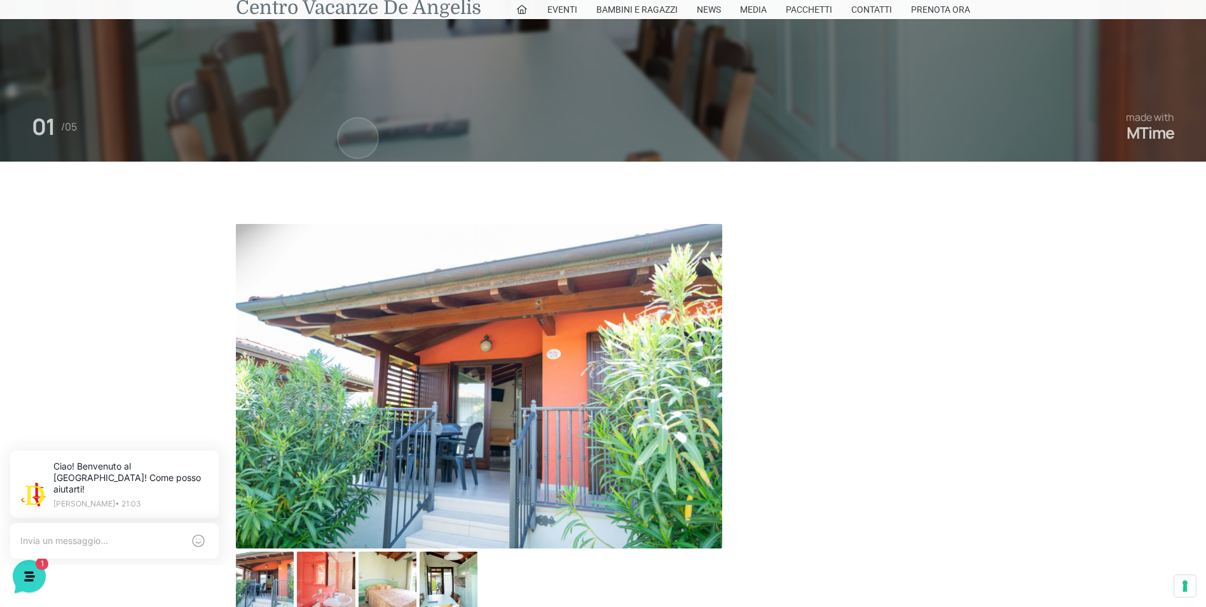
scroll to position [0, 0]
